Goal: Transaction & Acquisition: Purchase product/service

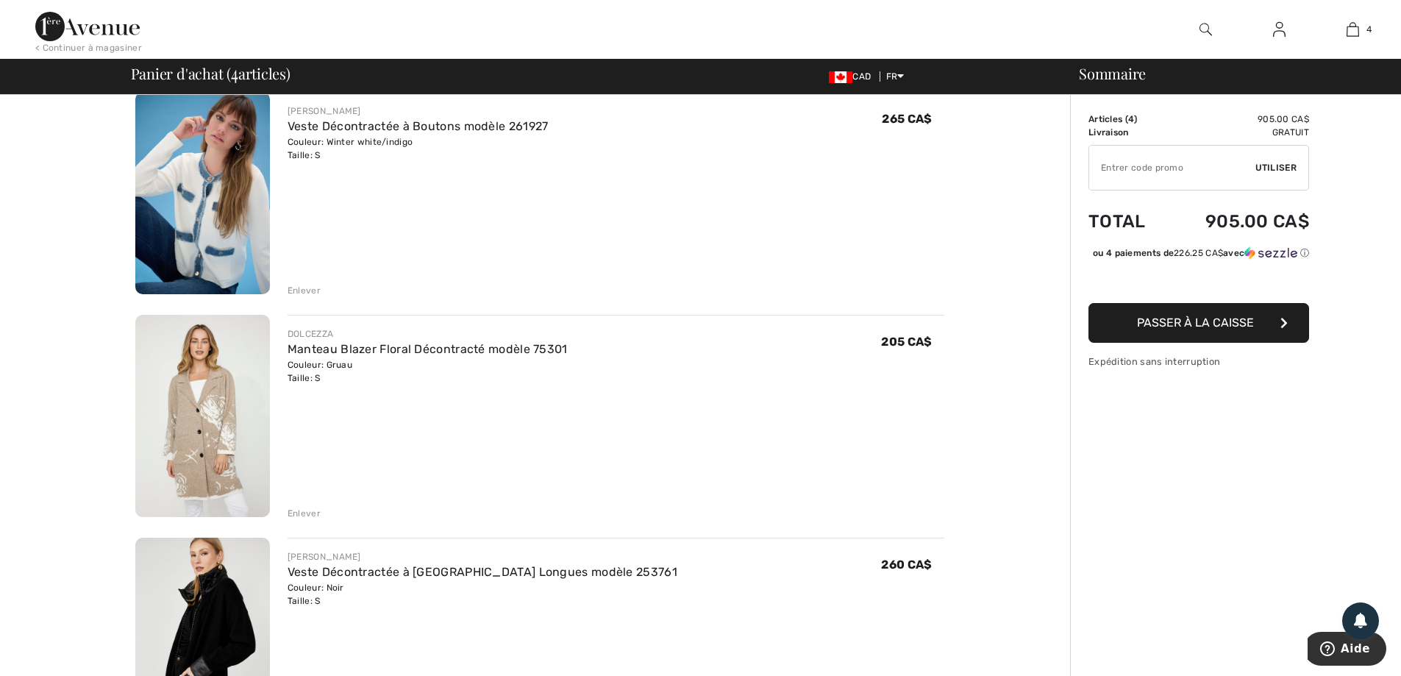
scroll to position [368, 0]
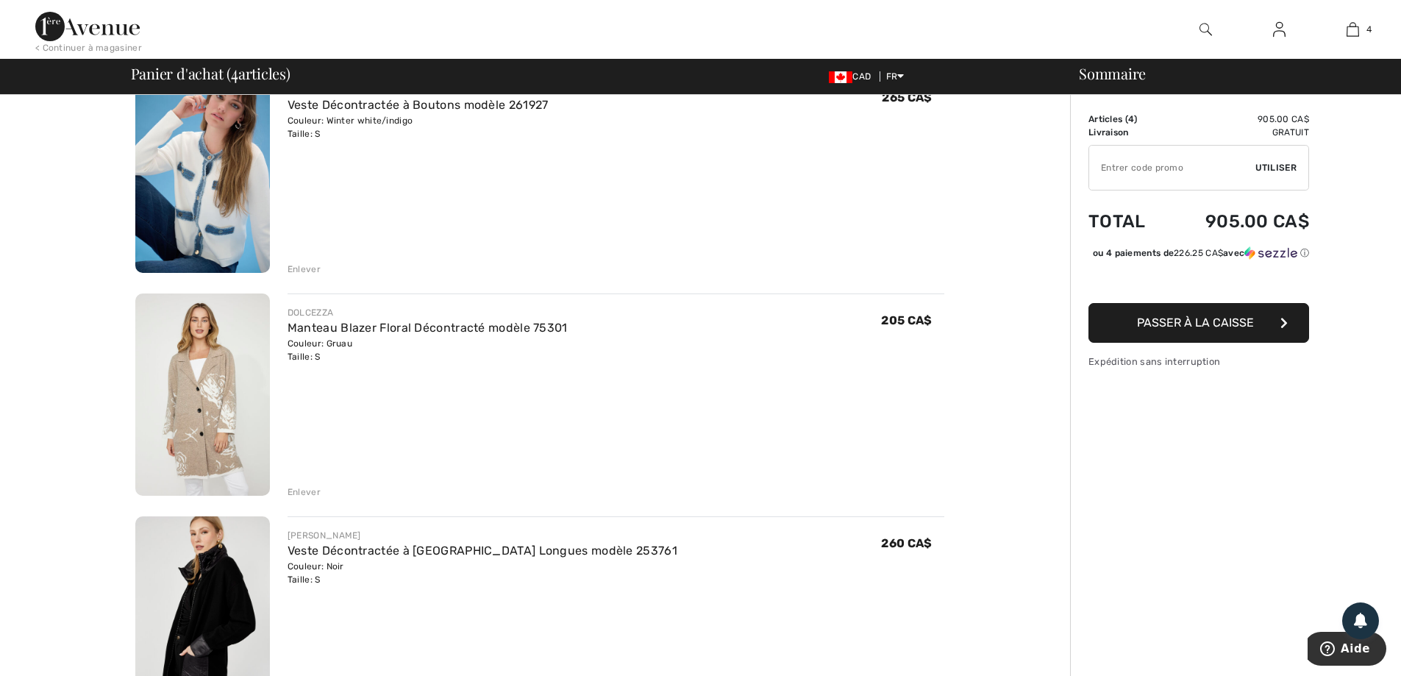
click at [309, 491] on div "Enlever" at bounding box center [303, 491] width 33 height 13
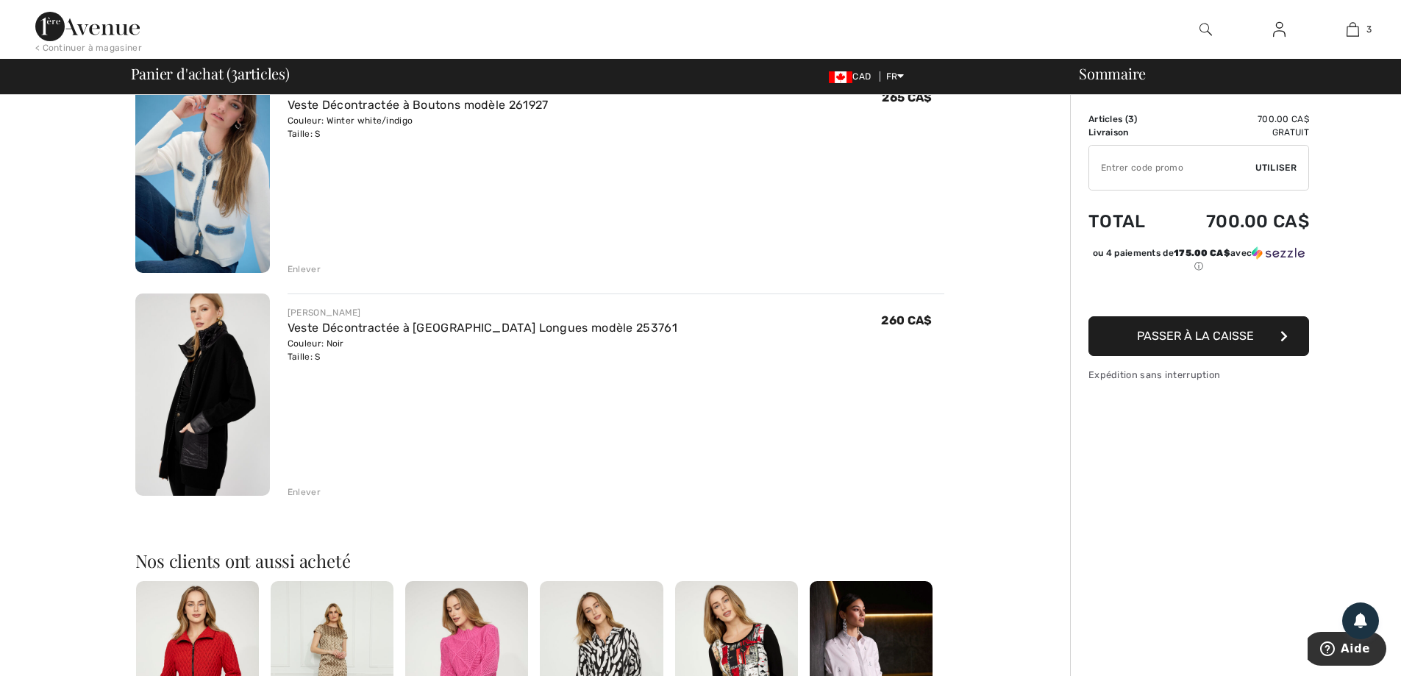
click at [229, 421] on img at bounding box center [202, 394] width 135 height 202
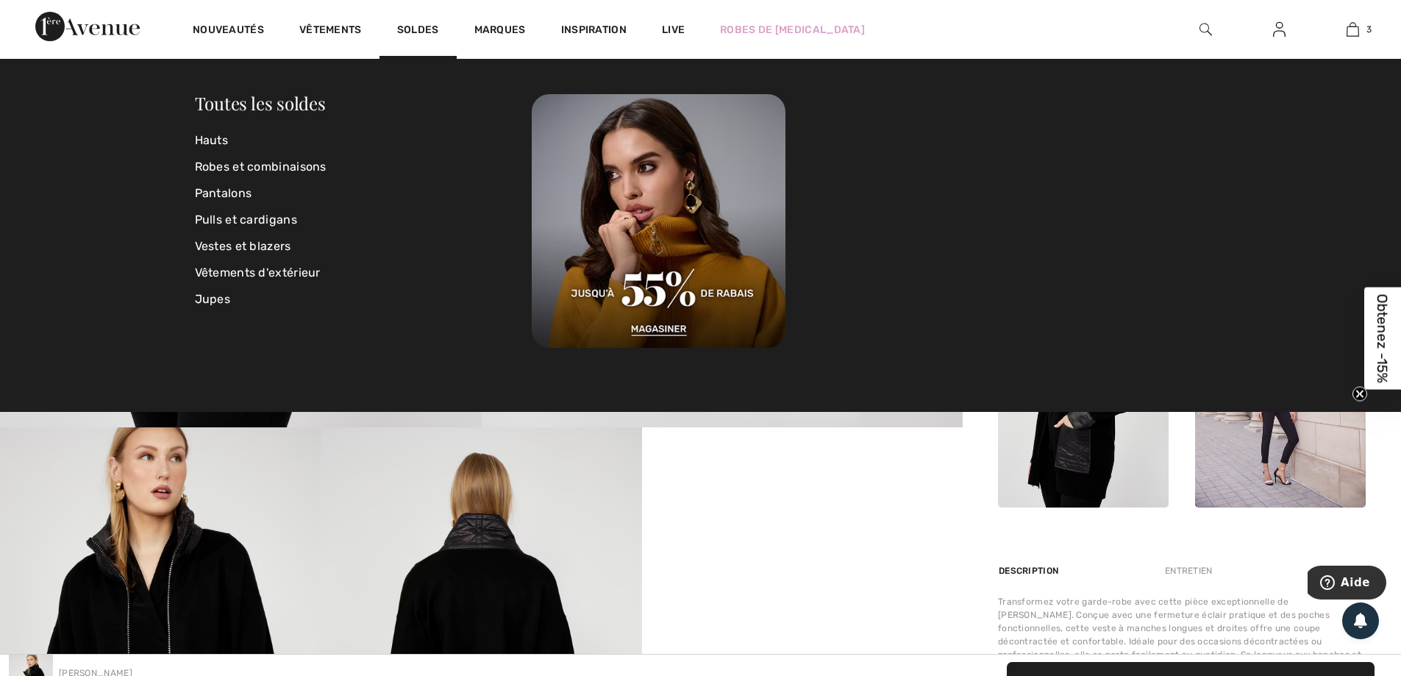
scroll to position [221, 0]
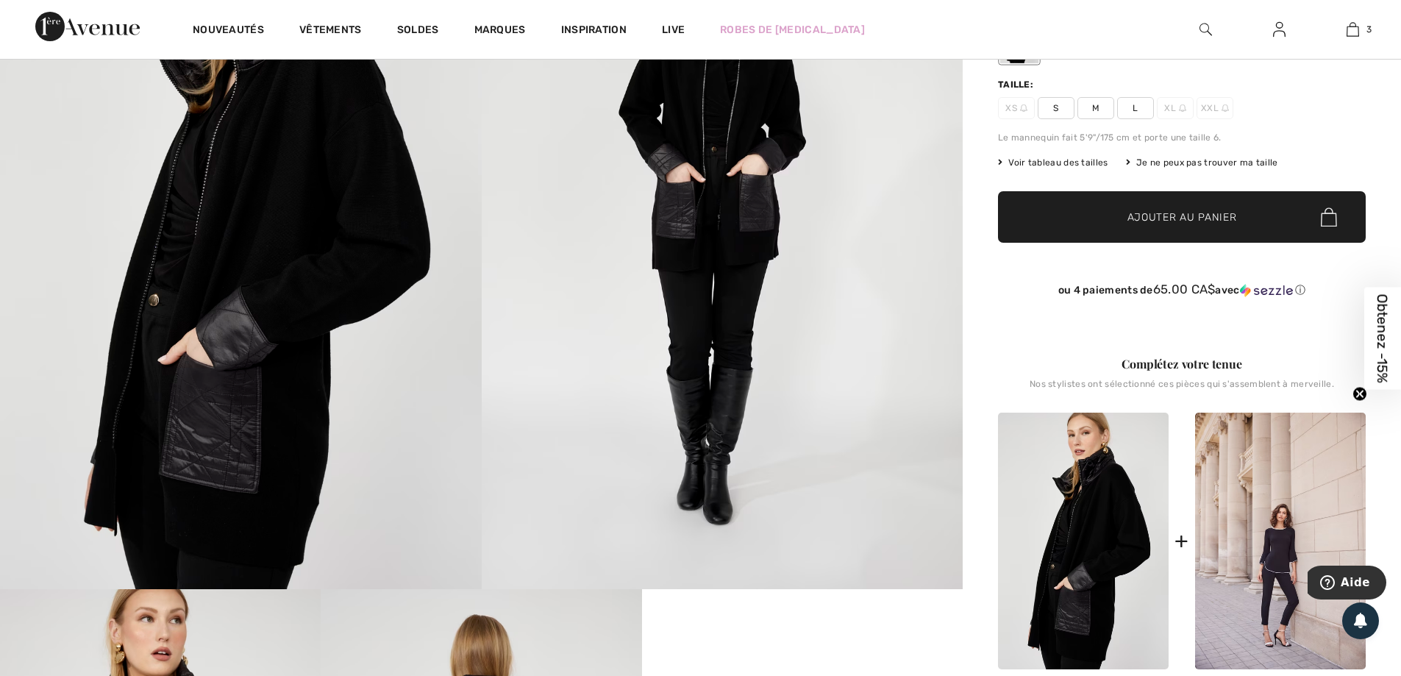
click at [1357, 394] on circle "Close teaser" at bounding box center [1360, 394] width 14 height 14
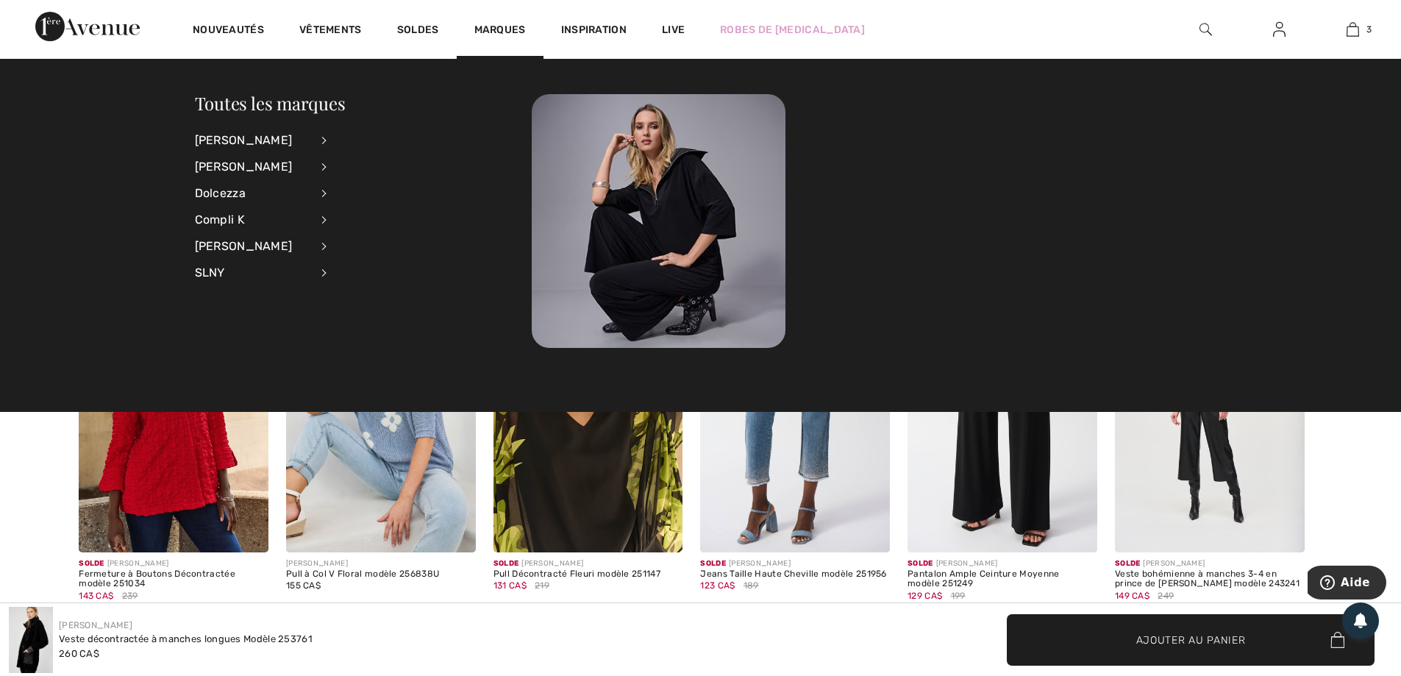
scroll to position [1176, 0]
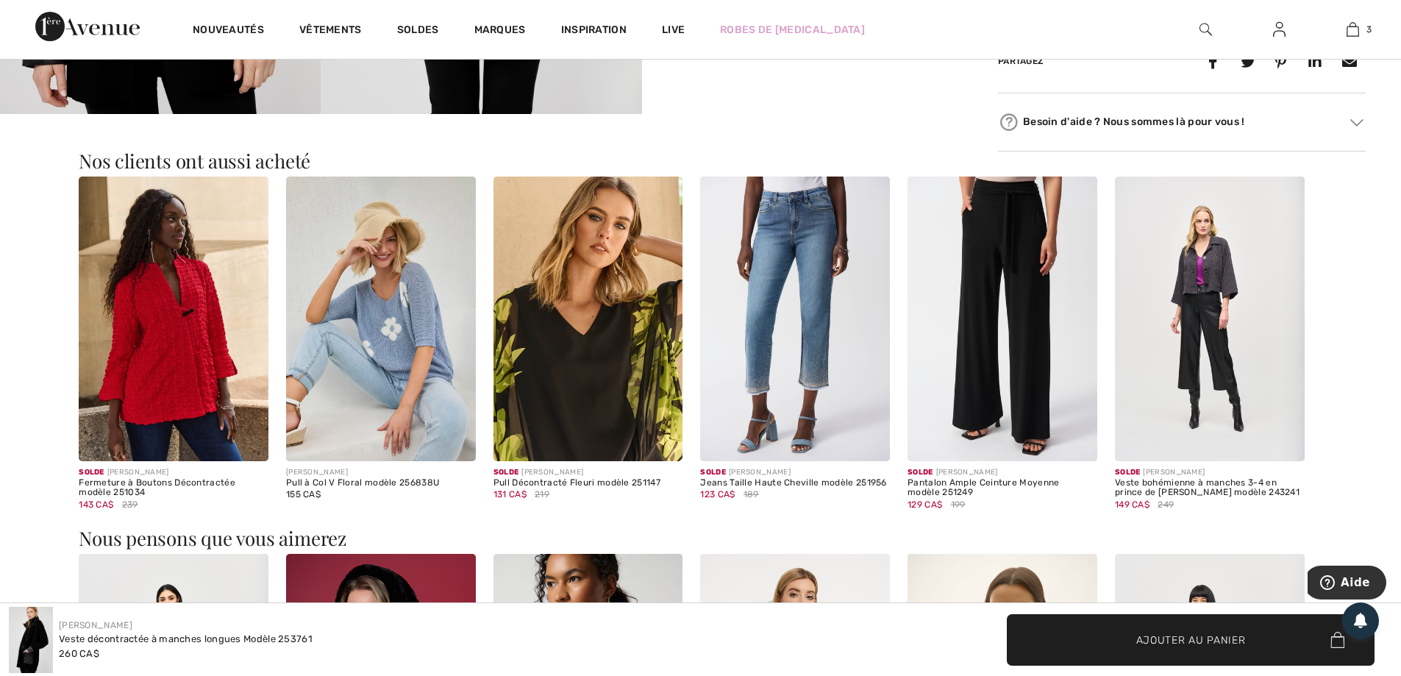
click at [397, 385] on img at bounding box center [381, 318] width 190 height 285
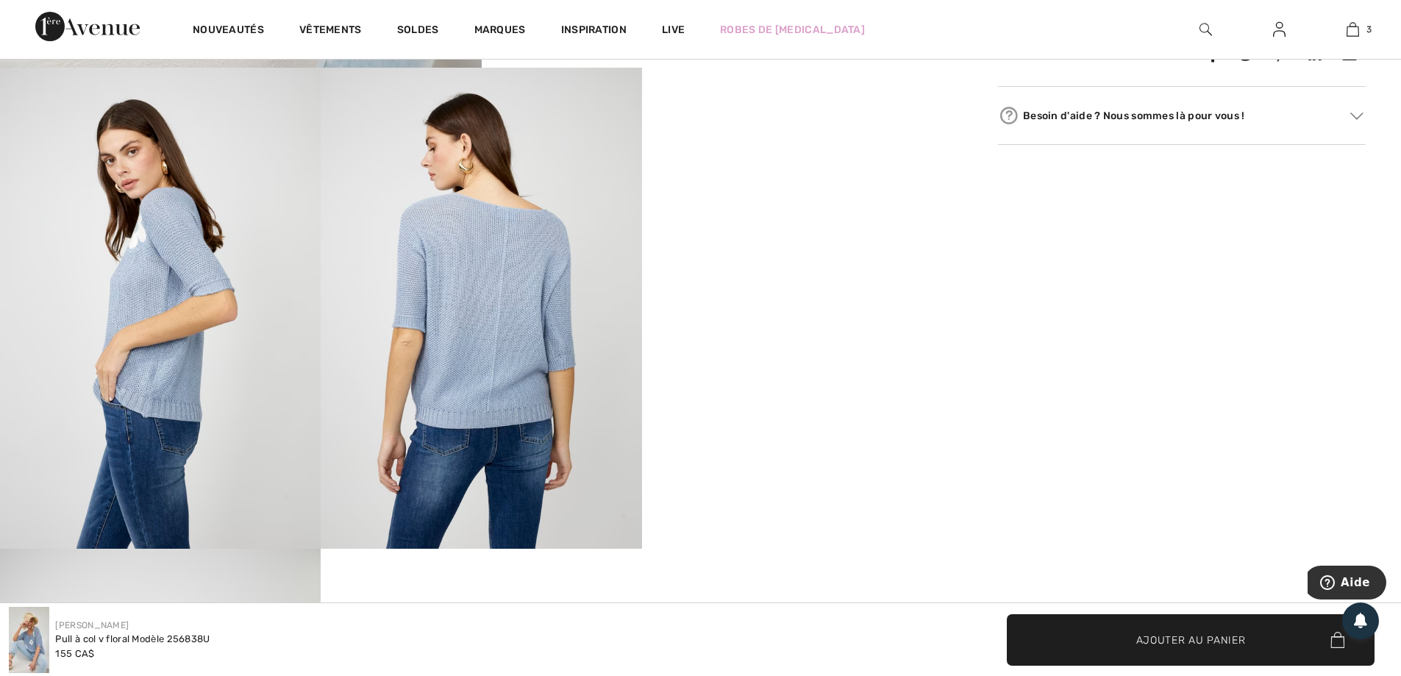
scroll to position [809, 0]
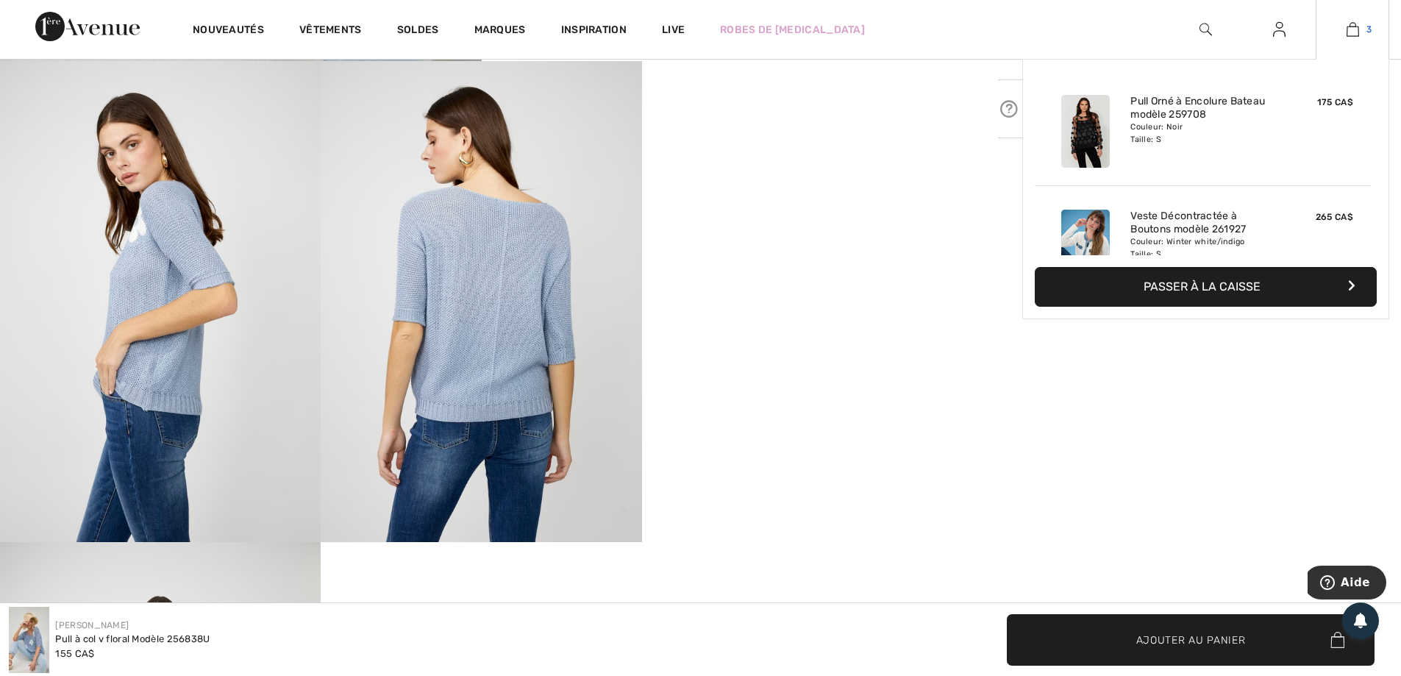
click at [1356, 30] on img at bounding box center [1352, 30] width 12 height 18
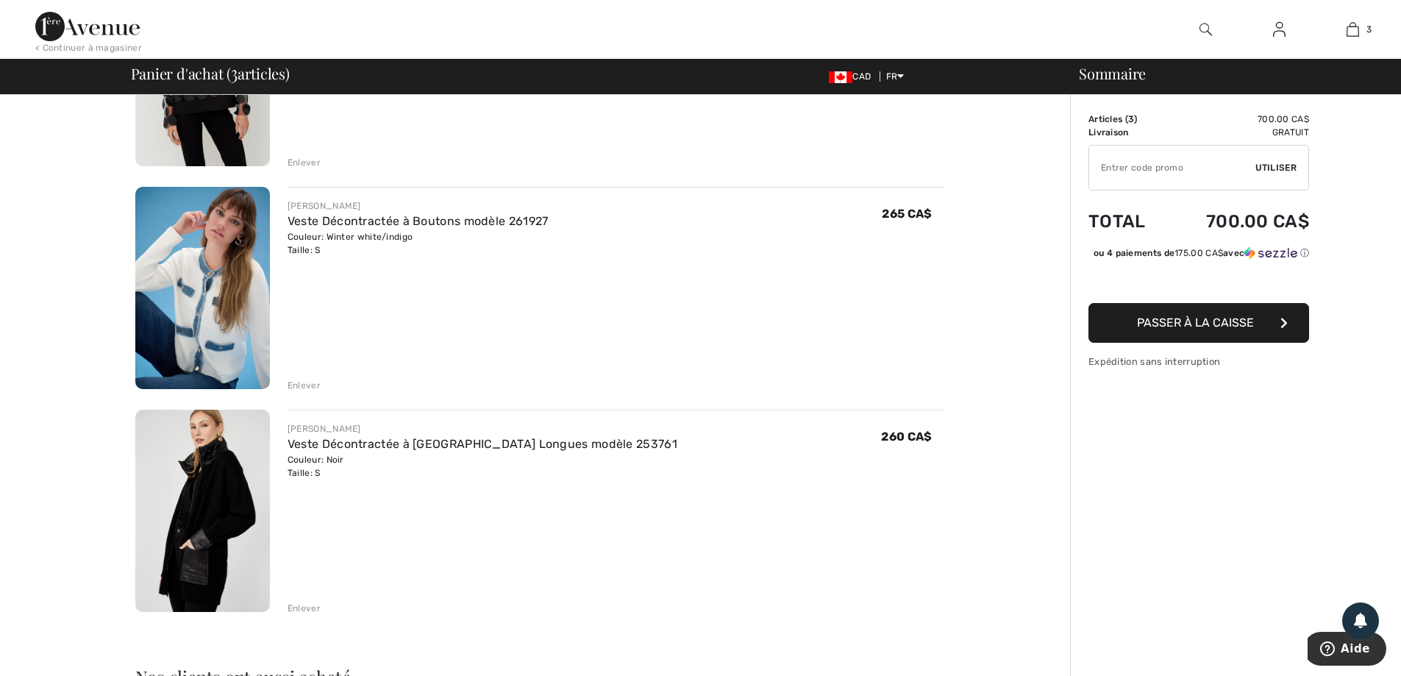
scroll to position [294, 0]
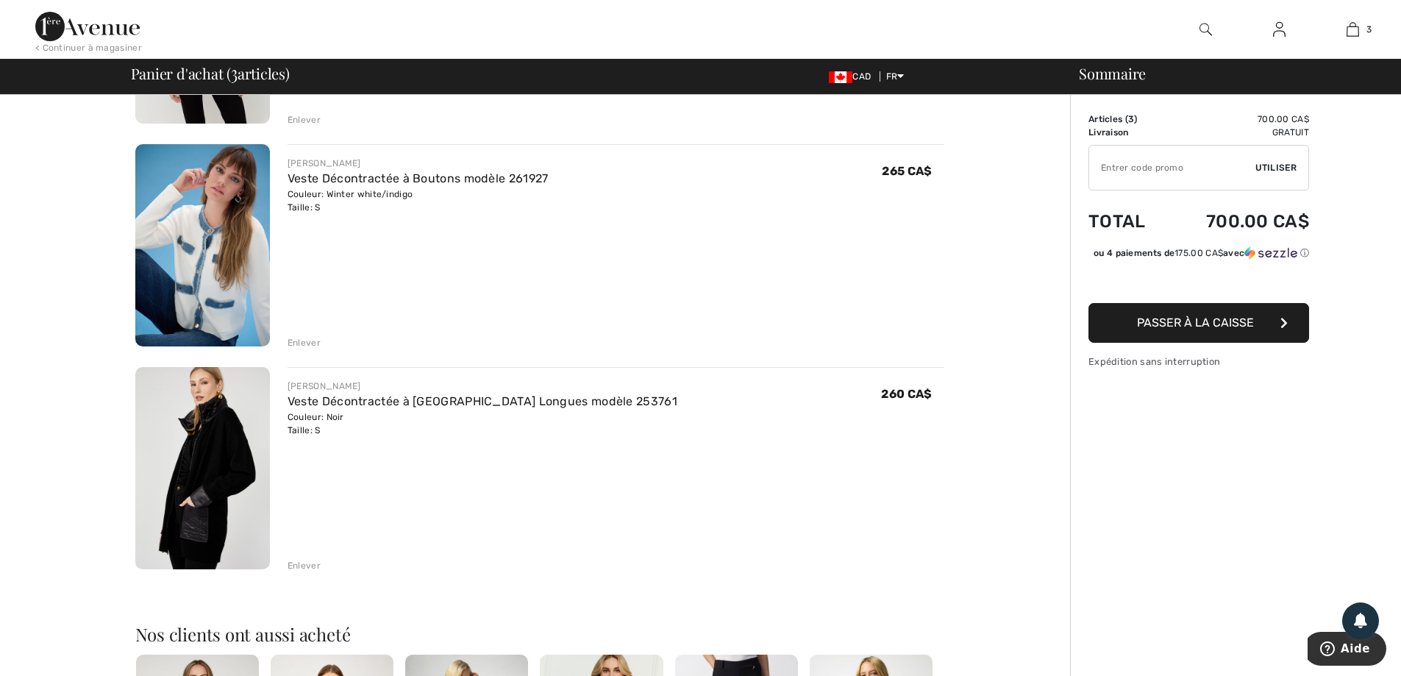
click at [306, 567] on div "Enlever" at bounding box center [303, 565] width 33 height 13
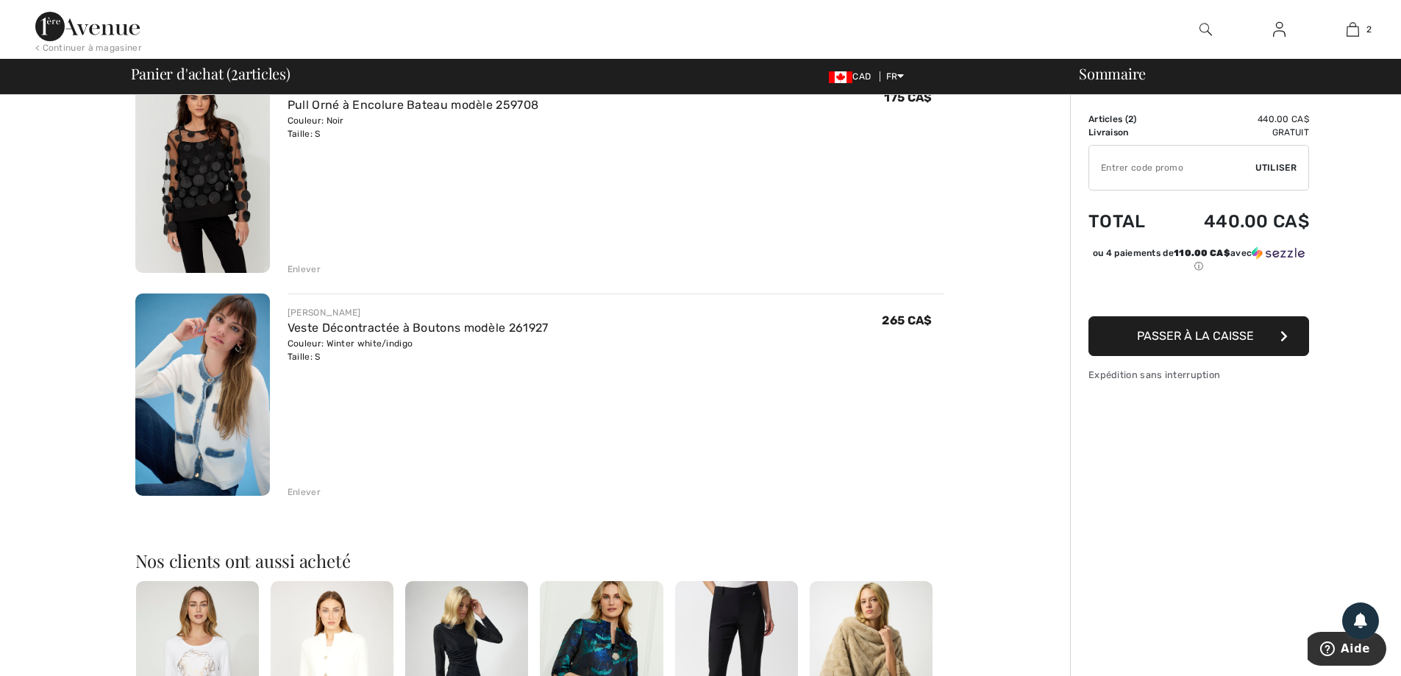
scroll to position [0, 0]
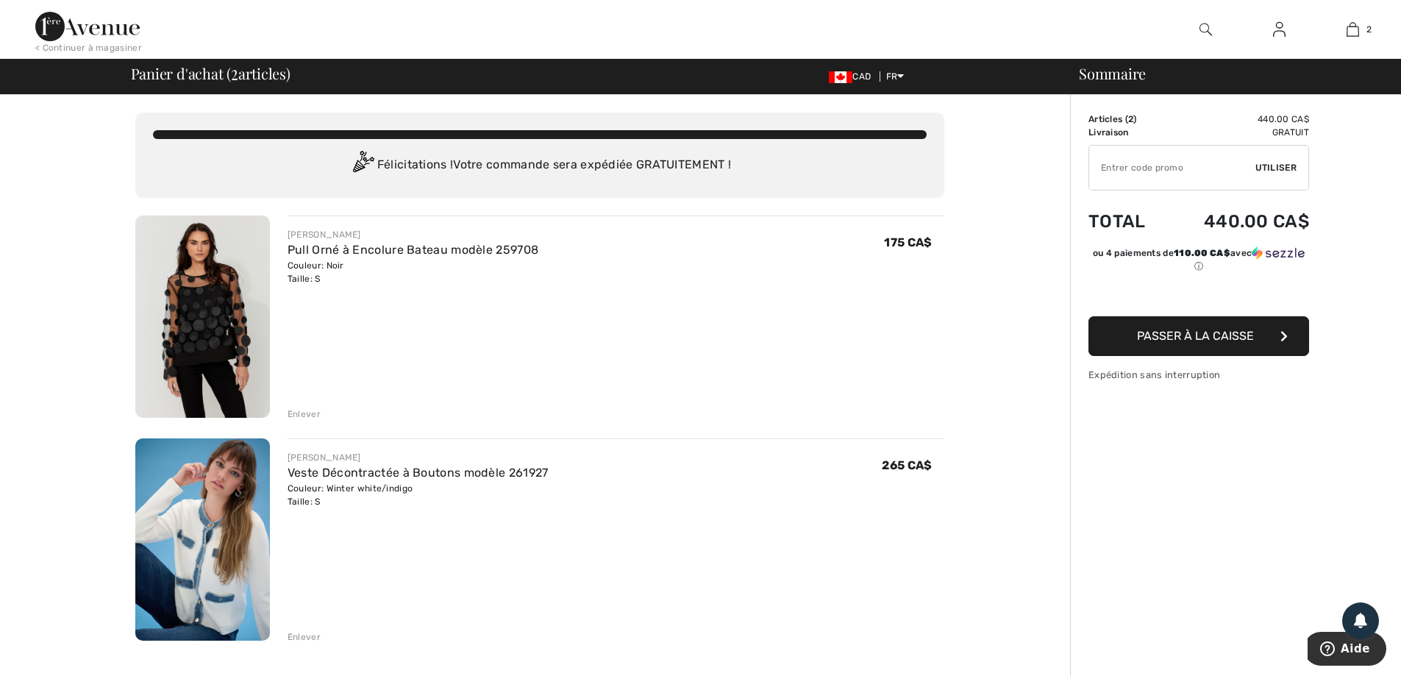
click at [1219, 333] on span "Passer à la caisse" at bounding box center [1195, 336] width 117 height 14
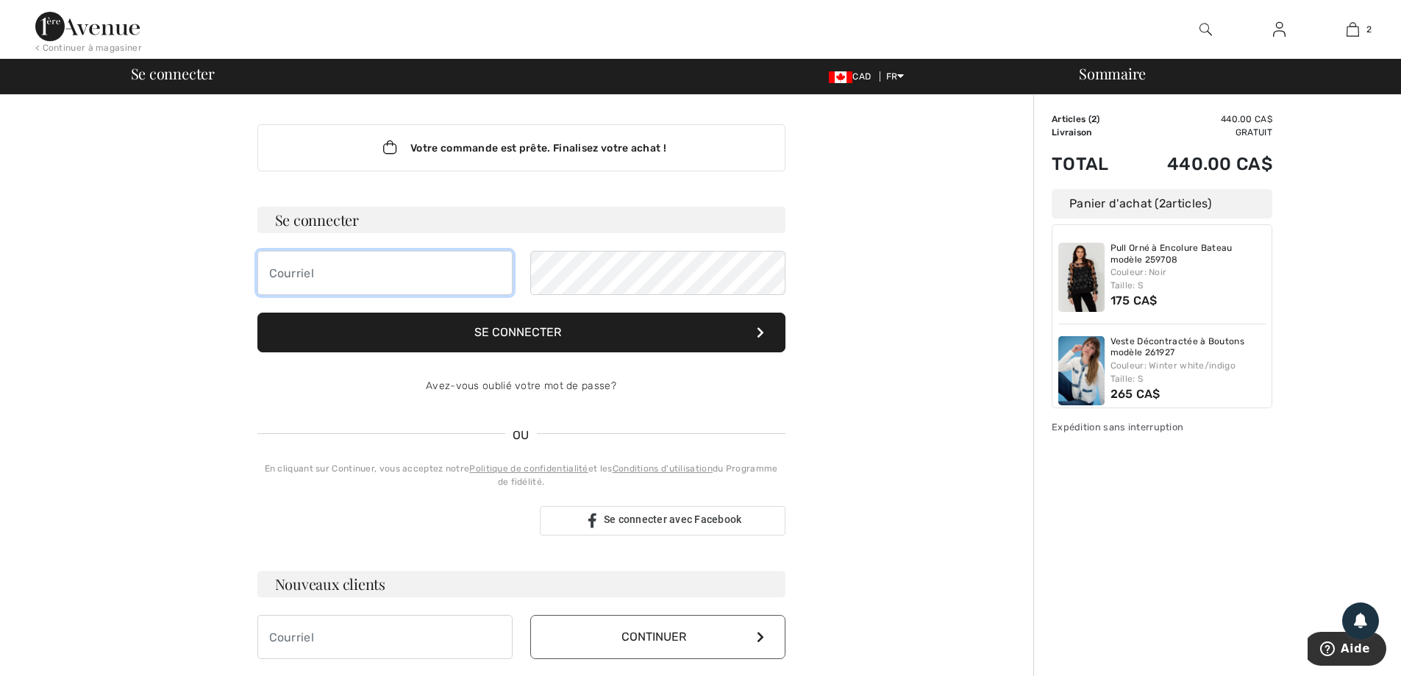
click at [445, 260] on input "email" at bounding box center [384, 273] width 255 height 44
type input "[EMAIL_ADDRESS][DOMAIN_NAME]"
click at [535, 331] on button "Se connecter" at bounding box center [521, 332] width 528 height 40
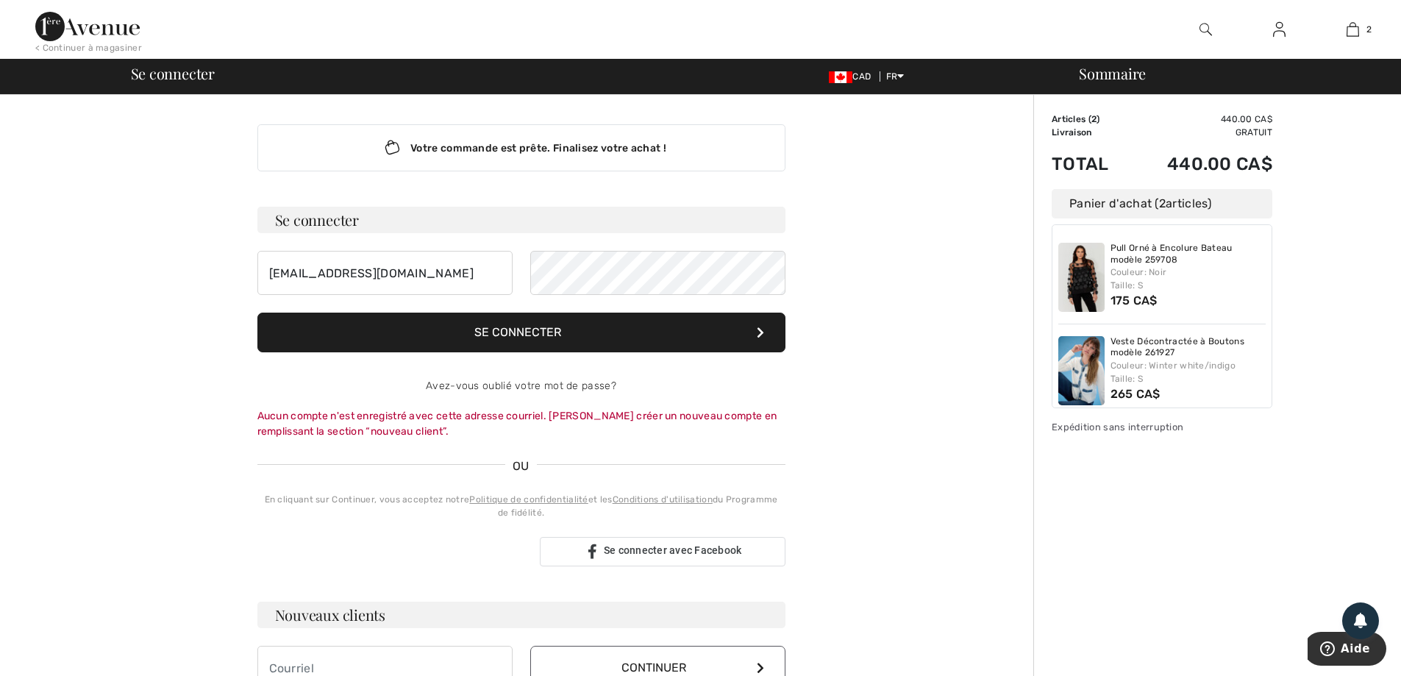
click at [526, 335] on button "Se connecter" at bounding box center [521, 332] width 528 height 40
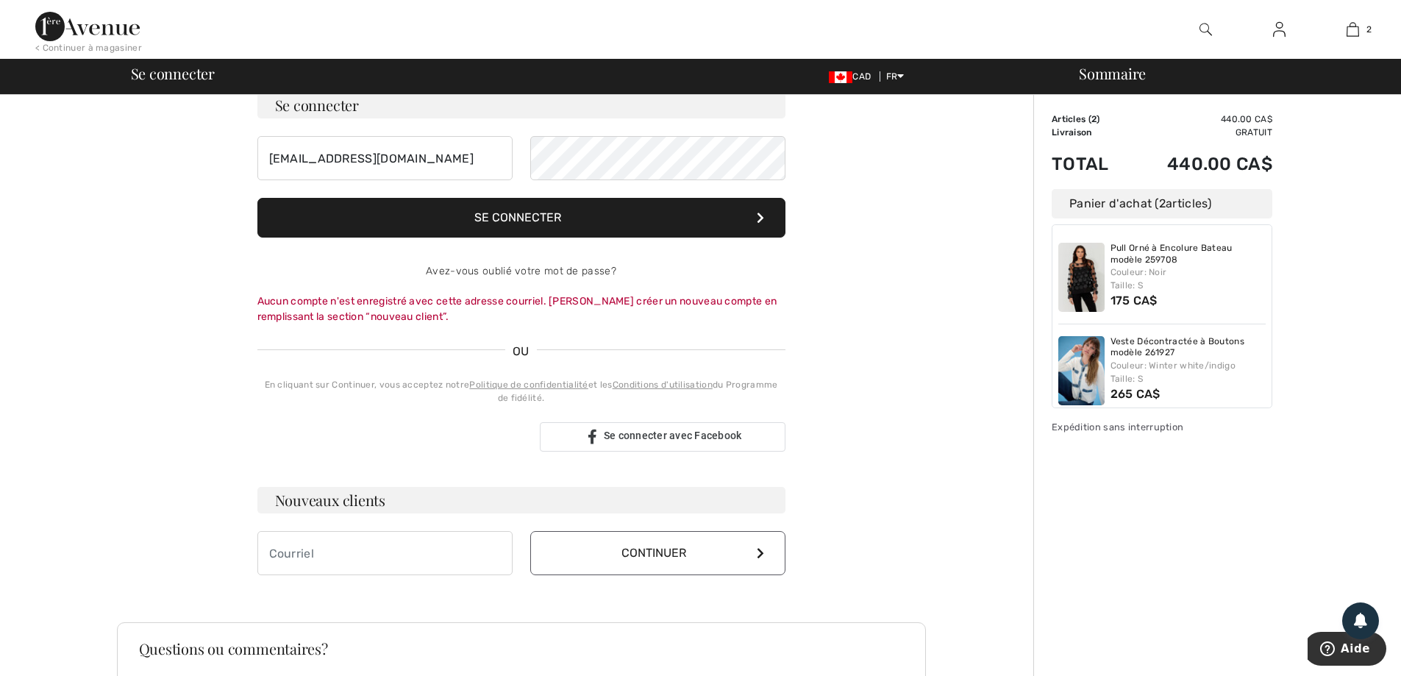
scroll to position [147, 0]
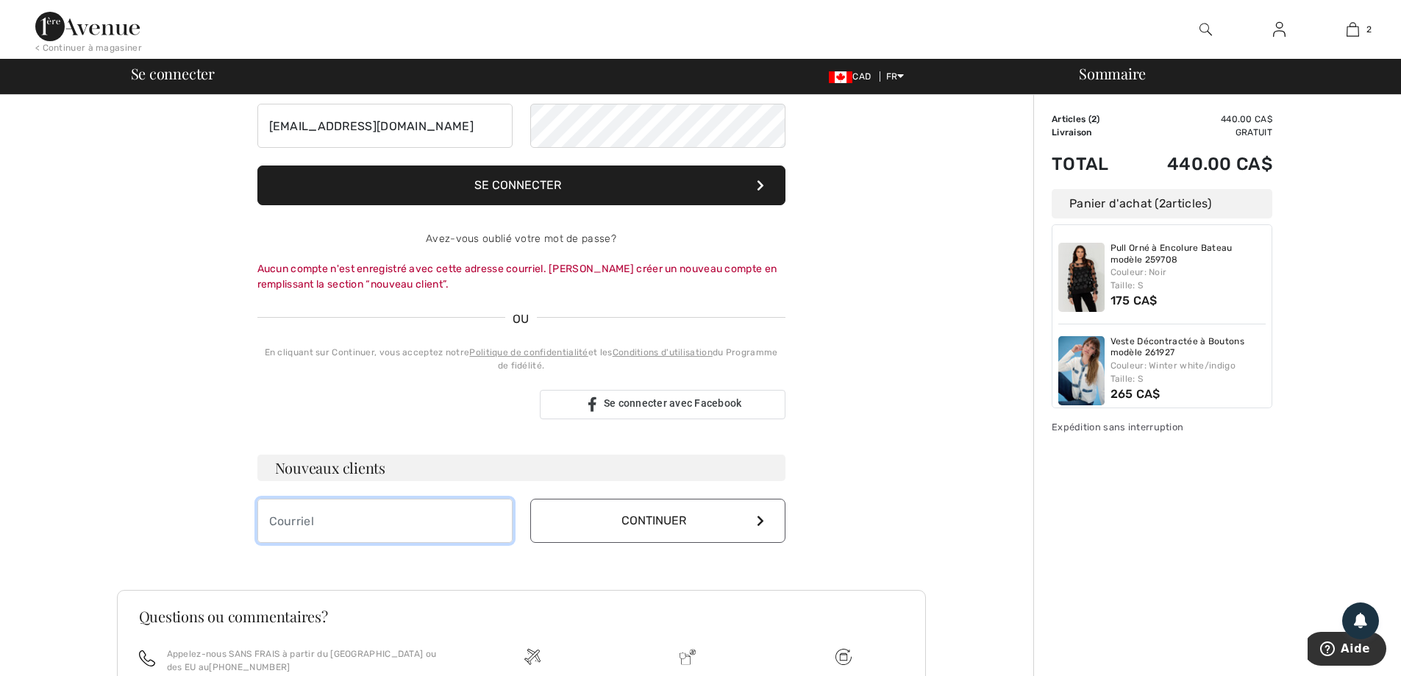
click at [271, 517] on input "email" at bounding box center [384, 520] width 255 height 44
type input "famillebeaupre@videotron.ca"
click at [647, 521] on button "Continuer" at bounding box center [657, 520] width 255 height 44
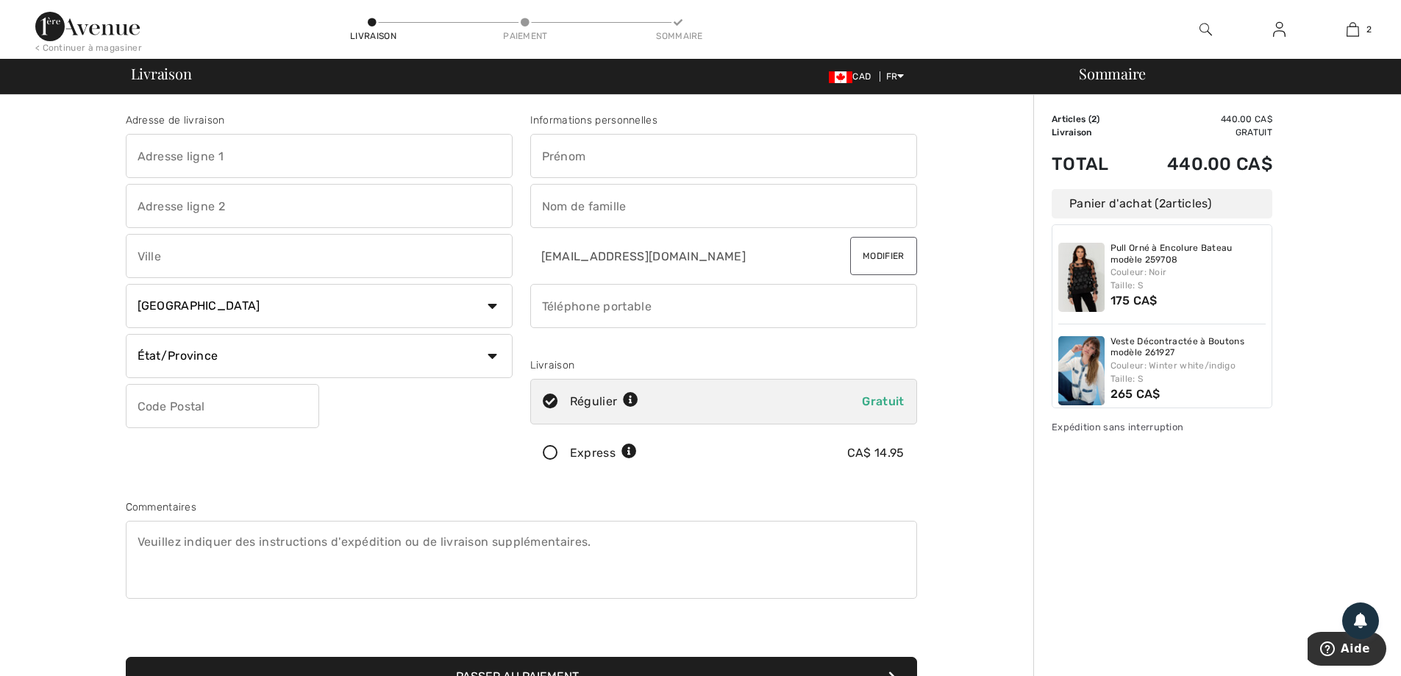
click at [393, 153] on input "text" at bounding box center [319, 156] width 387 height 44
type input "[STREET_ADDRESS]"
click at [224, 248] on input "text" at bounding box center [319, 256] width 387 height 44
type input "Saint-[DEMOGRAPHIC_DATA]"
click at [491, 357] on select "État/Province [GEOGRAPHIC_DATA][PERSON_NAME][GEOGRAPHIC_DATA] [GEOGRAPHIC_DATA]…" at bounding box center [319, 356] width 387 height 44
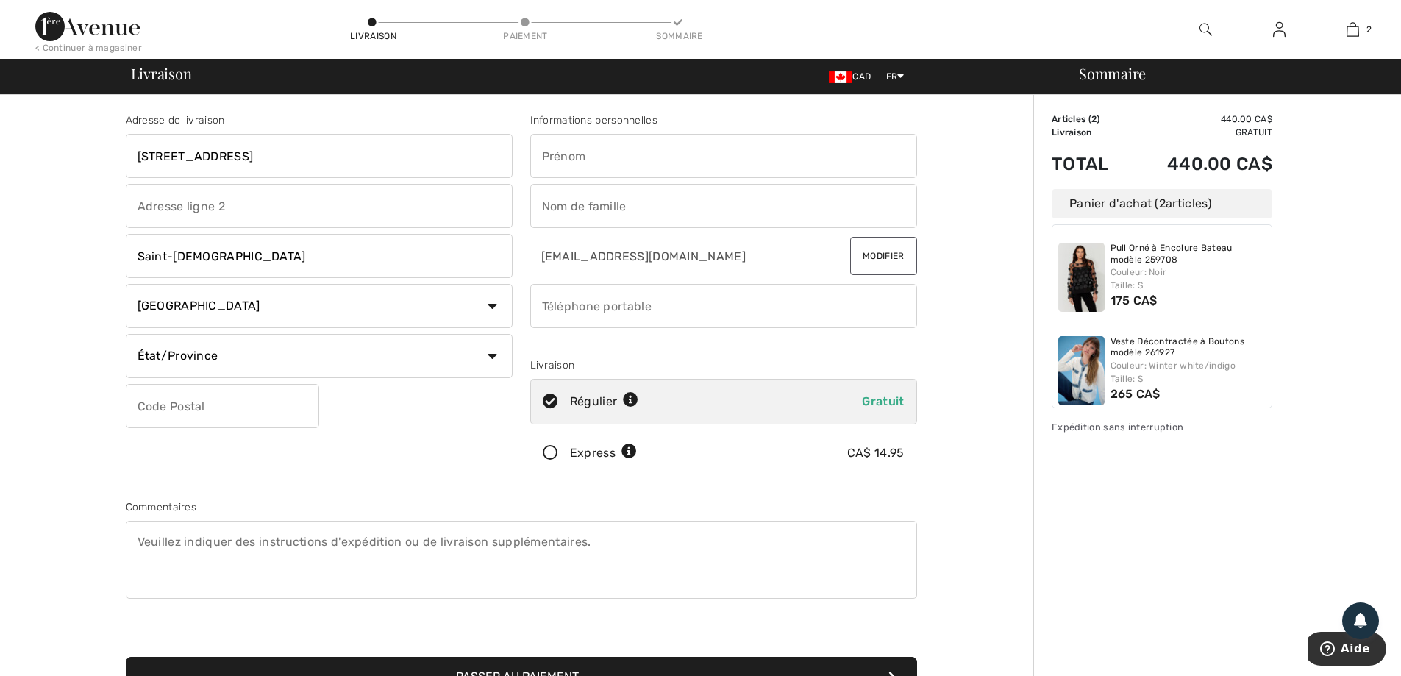
select select "QC"
click at [126, 334] on select "État/Province Alberta Colombie-Britannique Ile-du-Prince-Edward Manitoba Nouvea…" at bounding box center [319, 356] width 387 height 44
click at [183, 418] on input "text" at bounding box center [222, 406] width 193 height 44
type input "J0P1Z0"
click at [638, 150] on input "text" at bounding box center [723, 156] width 387 height 44
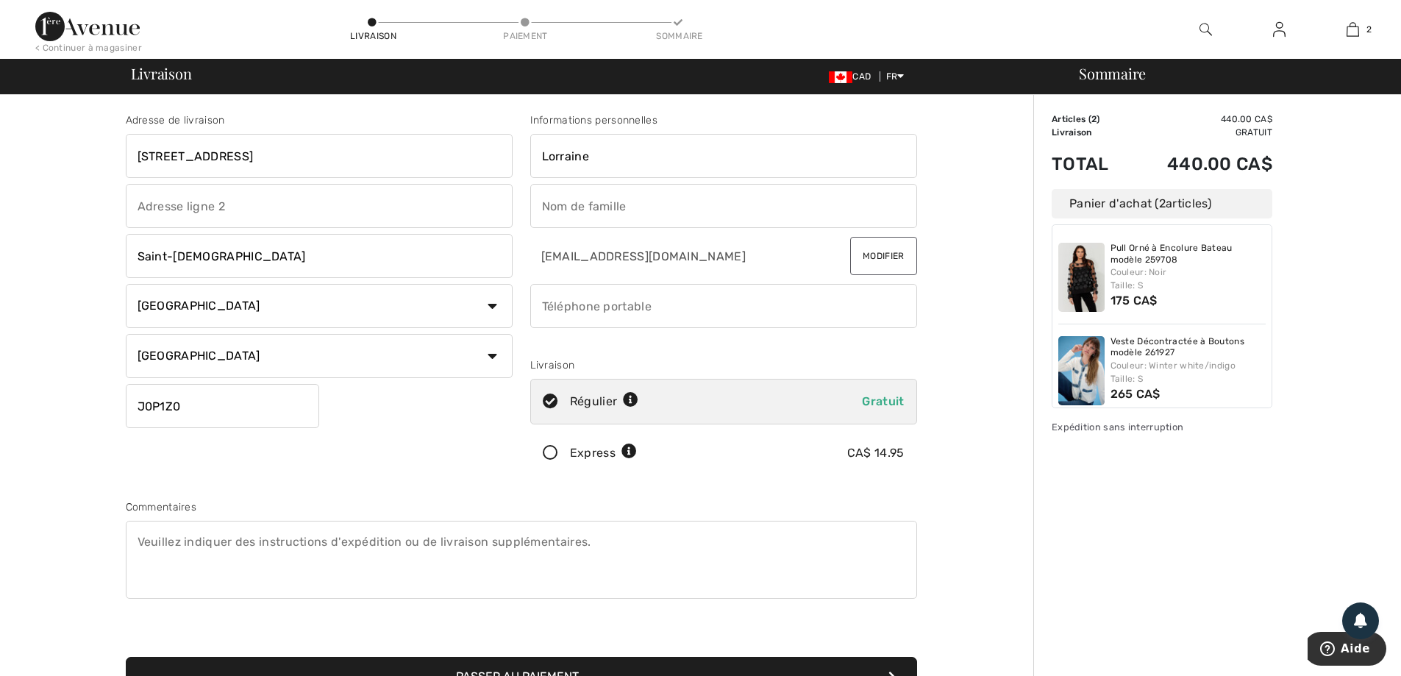
type input "Lorraine"
type input "[PERSON_NAME]"
click at [659, 317] on input "phone" at bounding box center [723, 306] width 387 height 44
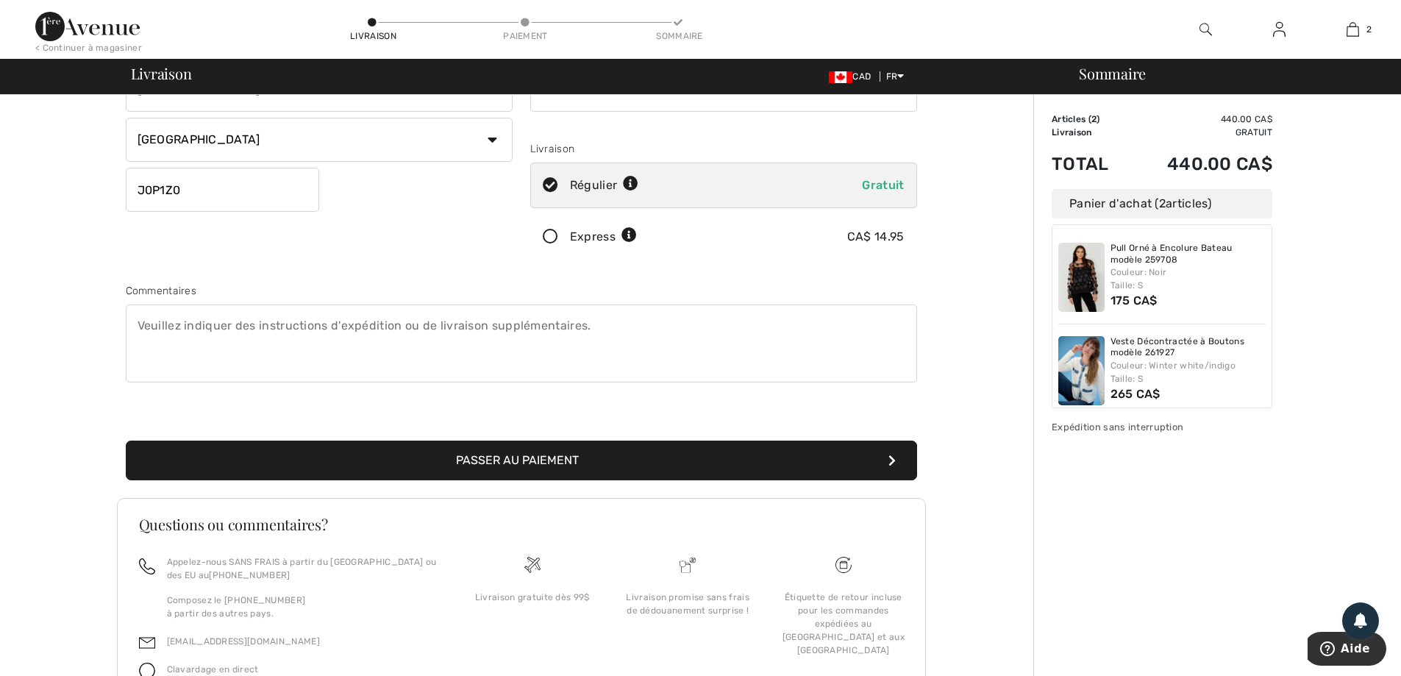
scroll to position [221, 0]
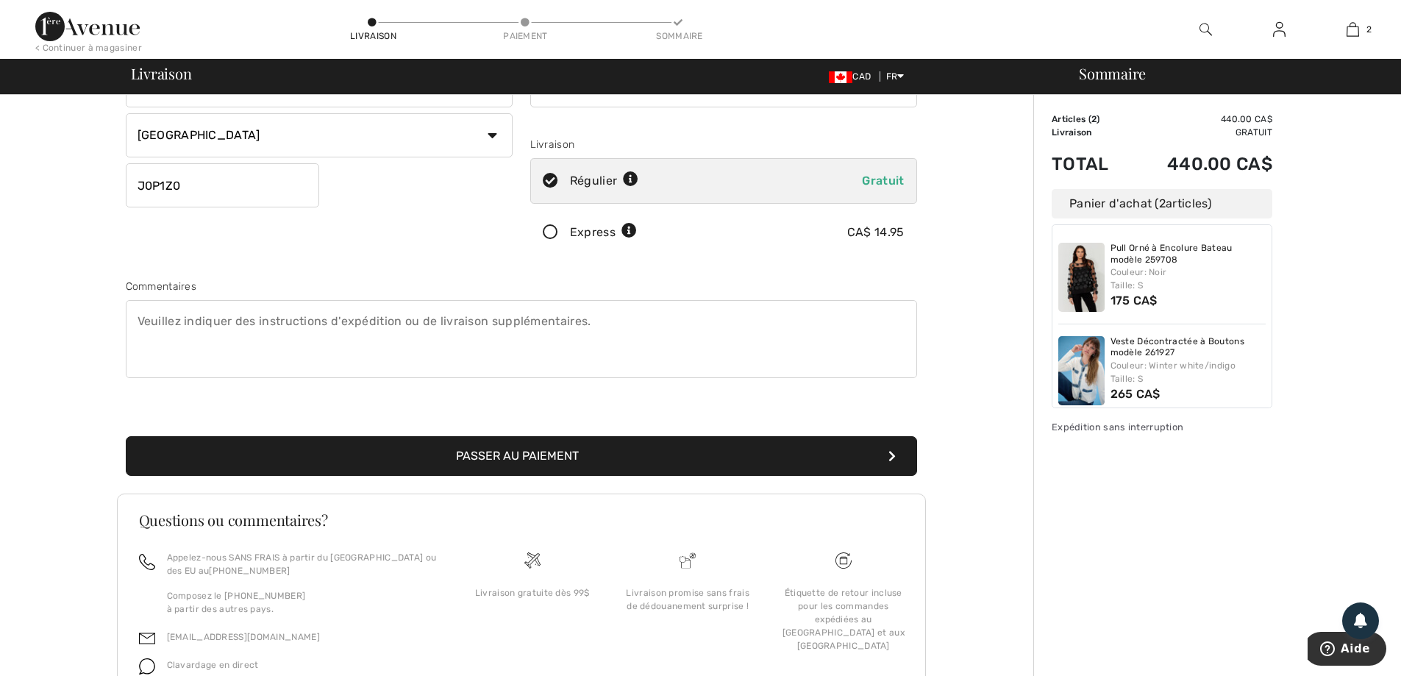
type input "45056742999"
click at [562, 454] on button "Passer au paiement" at bounding box center [521, 456] width 791 height 40
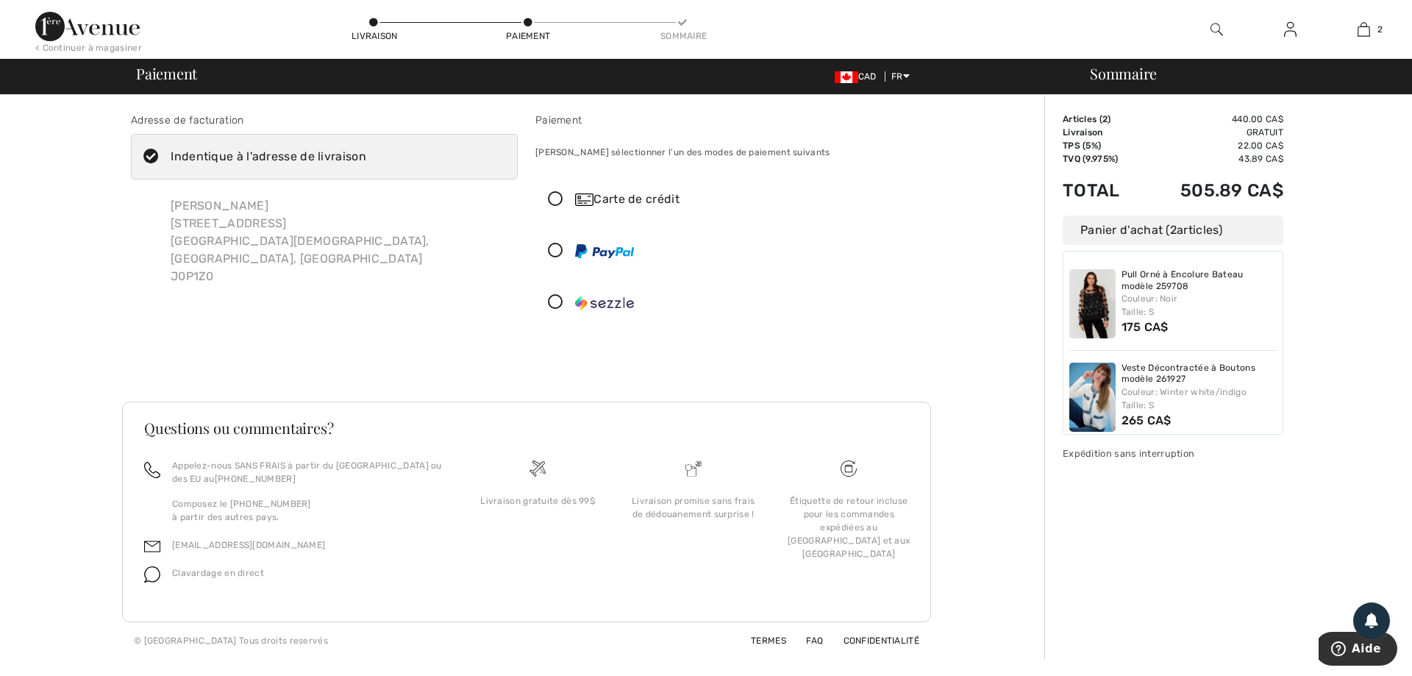
click at [555, 199] on icon at bounding box center [555, 199] width 39 height 15
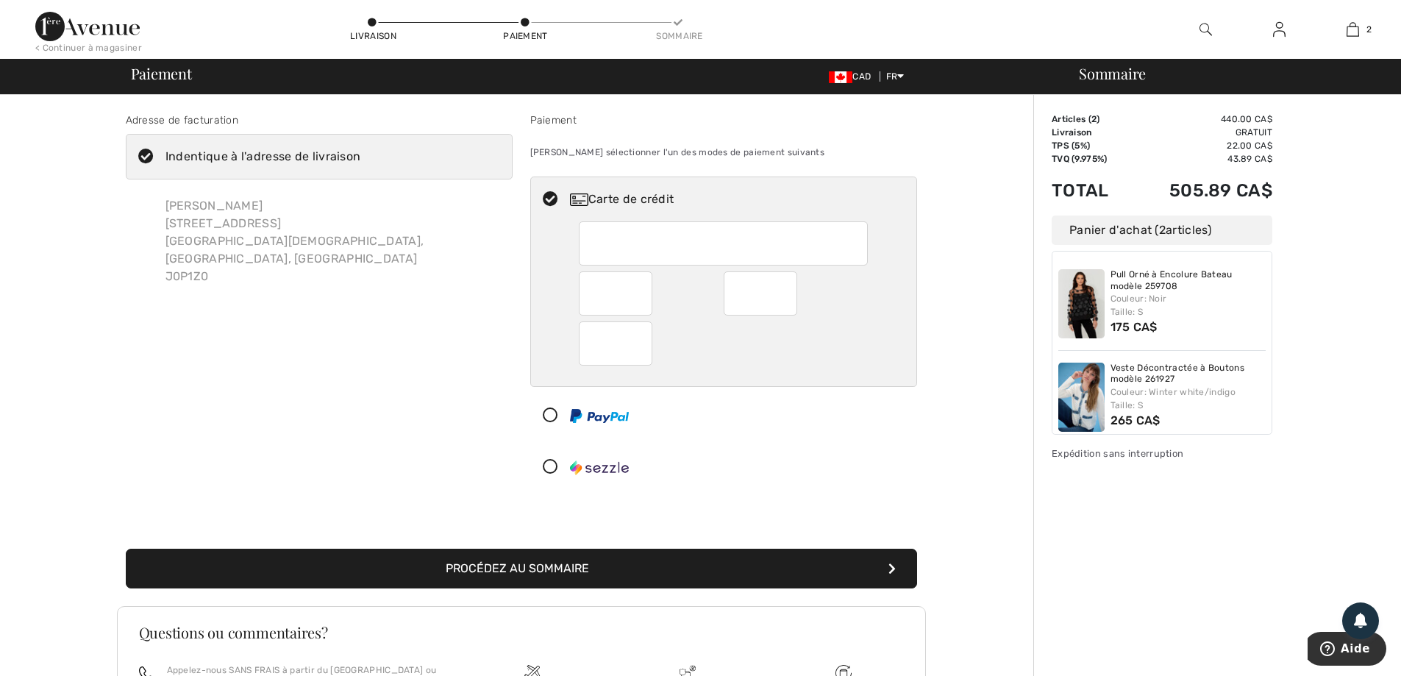
click at [540, 569] on button "Procédez au sommaire" at bounding box center [521, 568] width 791 height 40
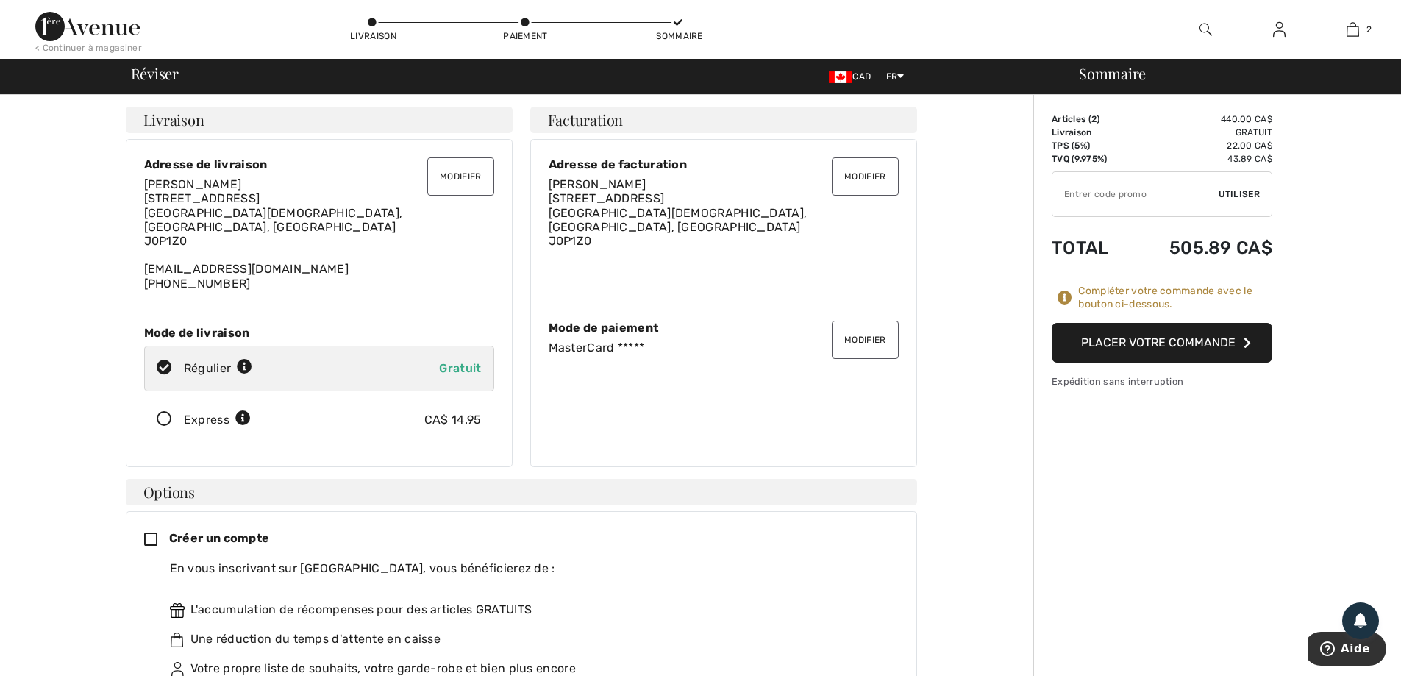
click at [451, 180] on button "Modifier" at bounding box center [460, 176] width 66 height 38
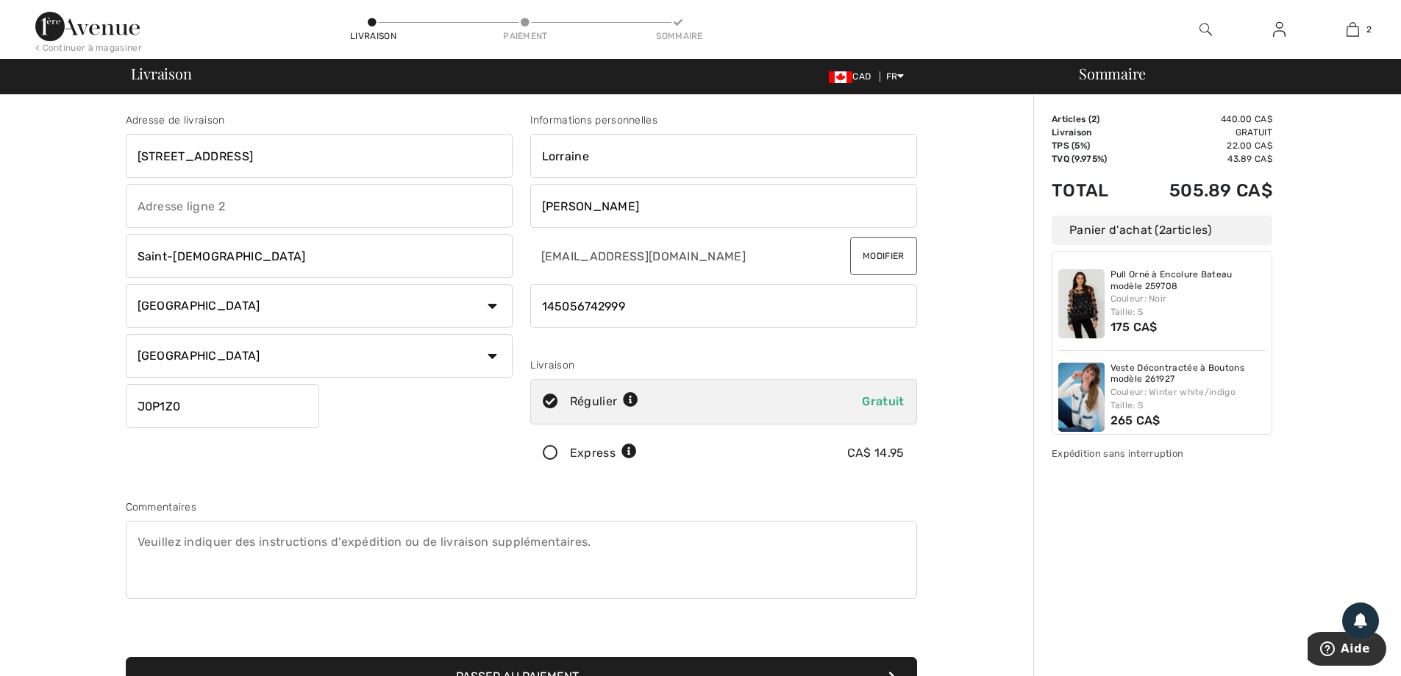
drag, startPoint x: 635, startPoint y: 304, endPoint x: 476, endPoint y: 306, distance: 158.8
click at [476, 306] on div "Adresse de livraison 164, 6E Avenue Saint-Zotique Pays Canada États-Unis Afghan…" at bounding box center [521, 395] width 809 height 637
type input "4505674299"
click at [126, 657] on button "Passer au paiement" at bounding box center [521, 677] width 791 height 40
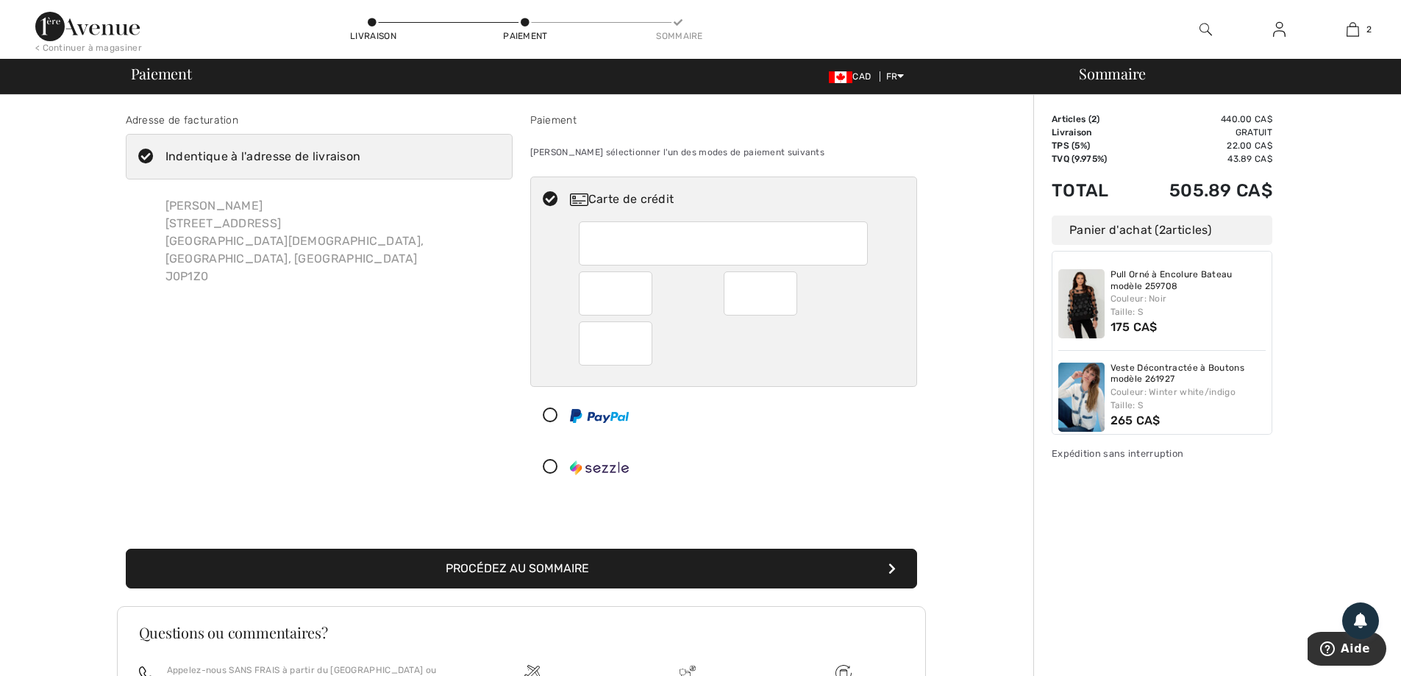
click at [526, 566] on button "Procédez au sommaire" at bounding box center [521, 568] width 791 height 40
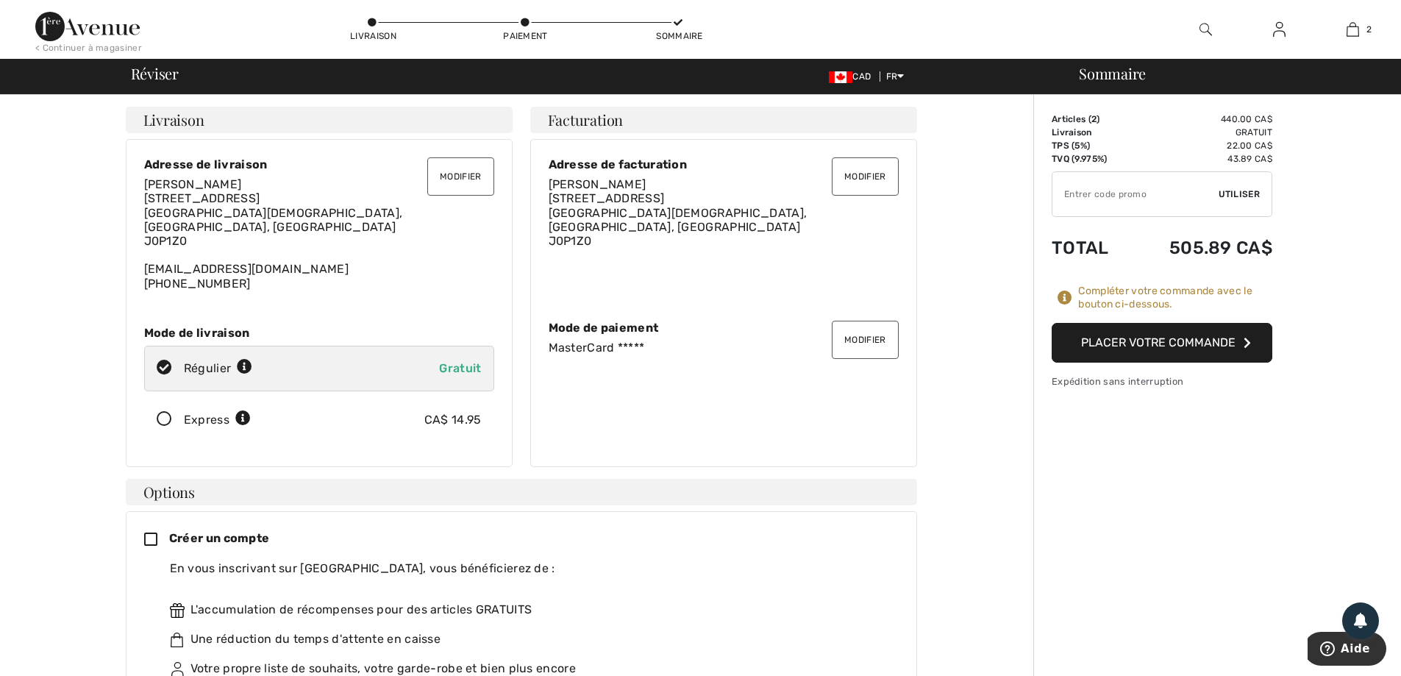
click at [1178, 336] on button "Placer votre commande" at bounding box center [1161, 343] width 221 height 40
